Goal: Transaction & Acquisition: Purchase product/service

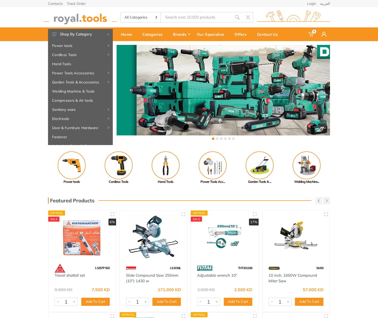
drag, startPoint x: 189, startPoint y: 7, endPoint x: 190, endPoint y: 16, distance: 8.9
click at [190, 9] on div "All Categories Power tools Cordless Tools Hand Tools Power Tools Accessories Sa…" at bounding box center [188, 17] width 289 height 20
type input "CGGLI2001"
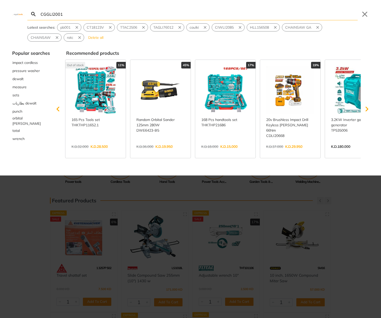
type input "CGGLI2001"
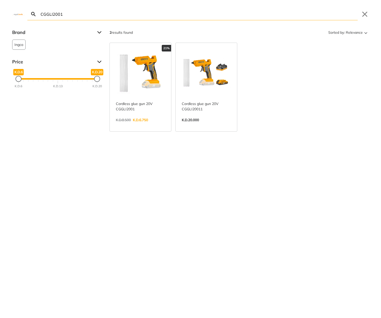
click at [143, 125] on link "View more →" at bounding box center [140, 125] width 49 height 0
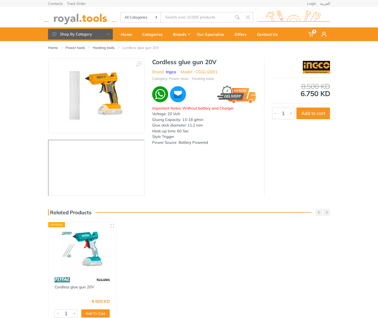
type input "CGGLI2001"
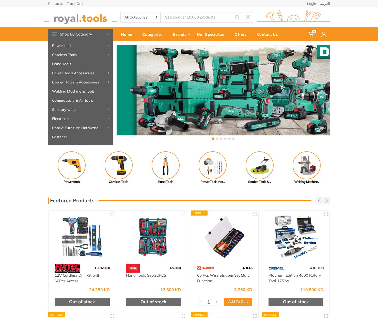
type input "CGGLI2001"
